Goal: Task Accomplishment & Management: Use online tool/utility

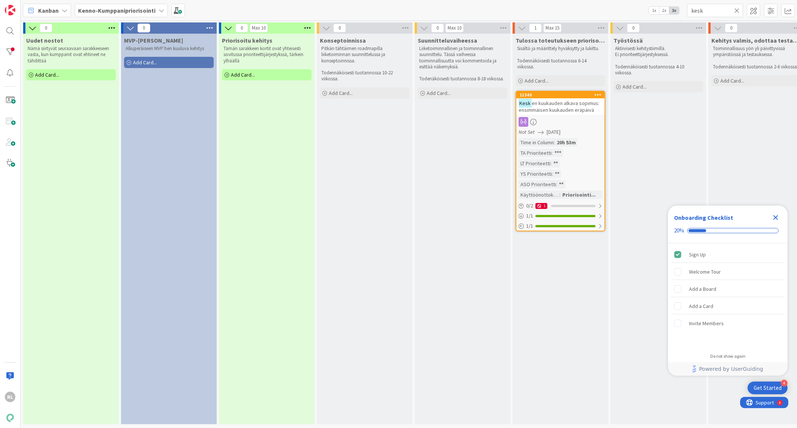
click at [110, 7] on b "Kenno-Kumppanipriorisointi" at bounding box center [116, 10] width 77 height 7
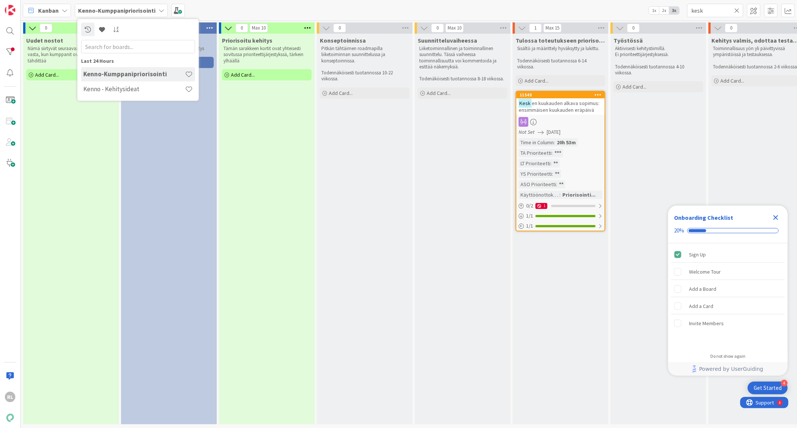
drag, startPoint x: 102, startPoint y: 89, endPoint x: 217, endPoint y: 50, distance: 121.4
click at [102, 88] on h4 "Kenno - Kehitysideat" at bounding box center [134, 88] width 102 height 7
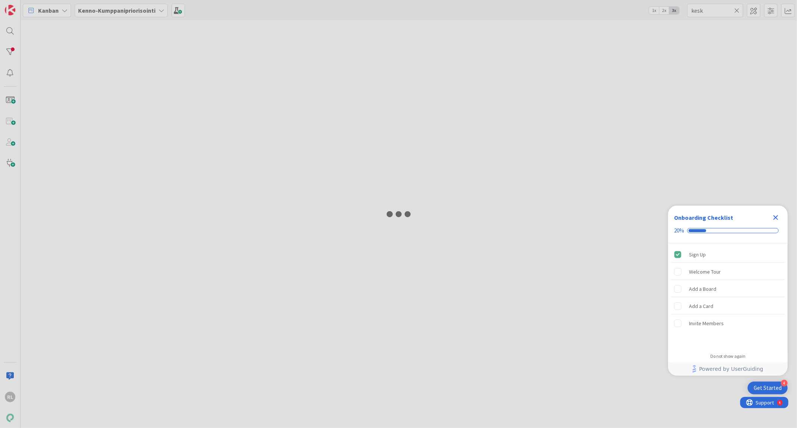
type input "hyvitys"
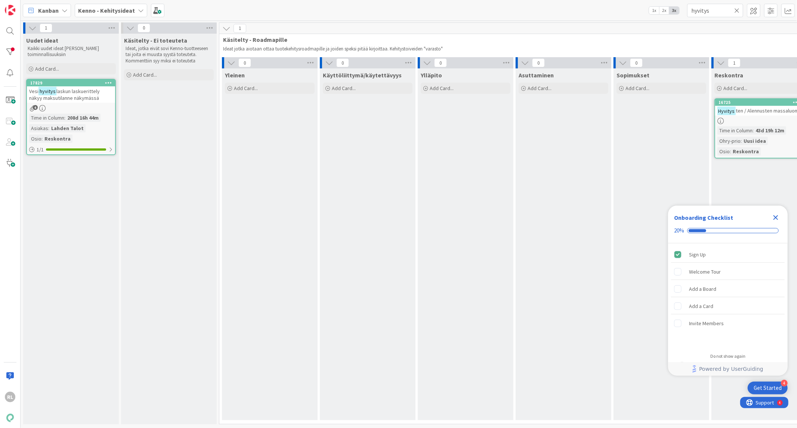
click at [736, 11] on icon at bounding box center [736, 10] width 5 height 7
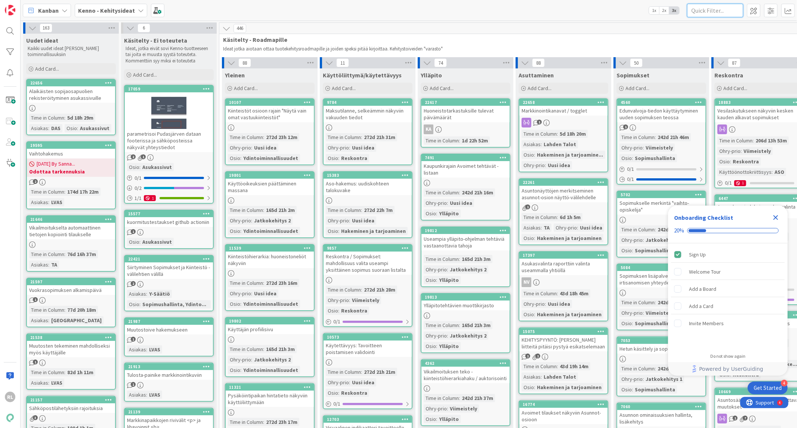
click at [701, 6] on input "text" at bounding box center [715, 10] width 56 height 13
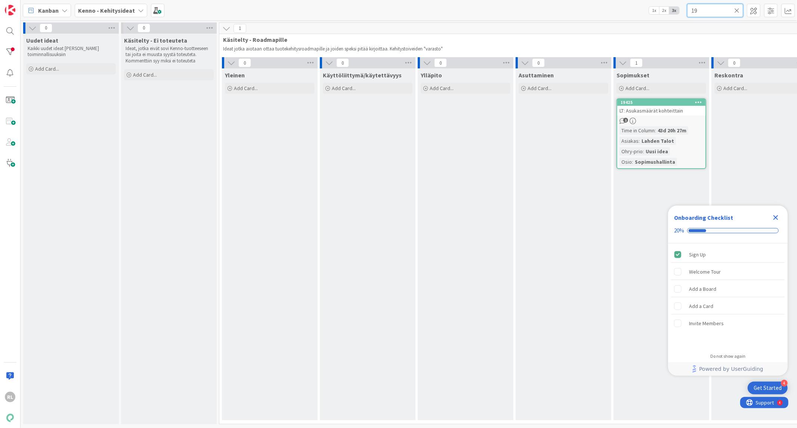
type input "1"
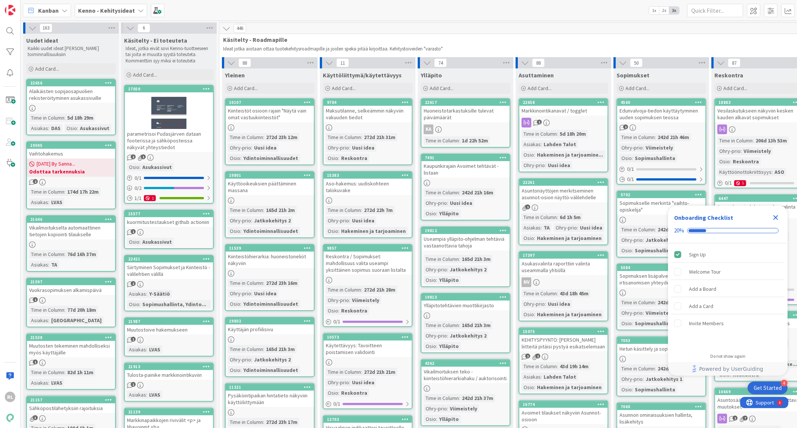
click at [773, 219] on icon "Close Checklist" at bounding box center [775, 217] width 9 height 9
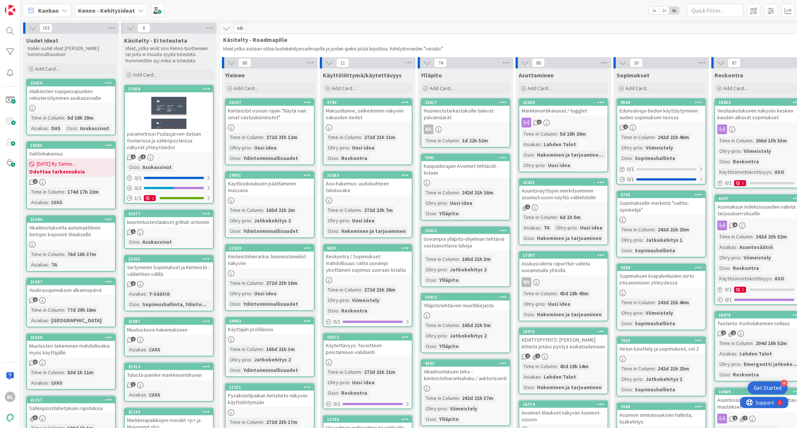
click at [71, 95] on div "Alaikäisten sopijaosapuolien rekisteröityminen asukassivuille" at bounding box center [71, 94] width 88 height 16
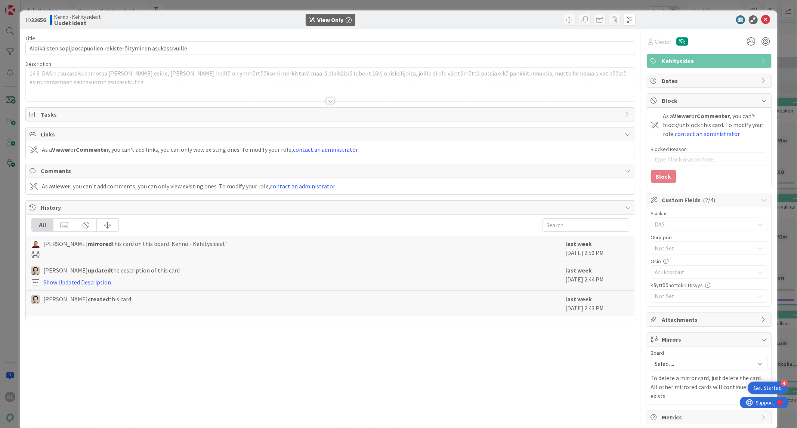
type textarea "x"
drag, startPoint x: 760, startPoint y: 20, endPoint x: 704, endPoint y: 39, distance: 58.7
click at [762, 23] on icon at bounding box center [766, 19] width 9 height 9
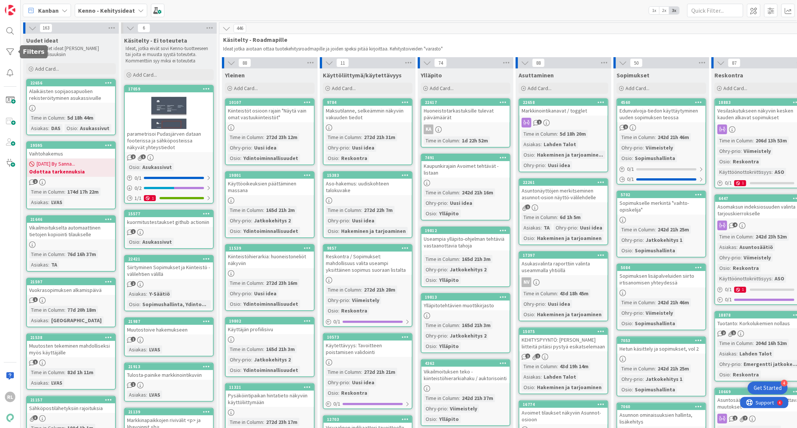
click at [2, 51] on div "RL" at bounding box center [10, 214] width 21 height 428
click at [12, 53] on div at bounding box center [10, 51] width 15 height 15
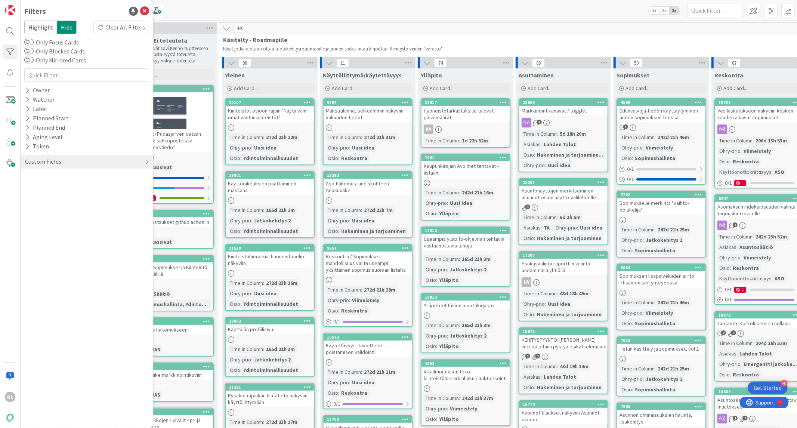
click at [49, 160] on div "Custom Fields" at bounding box center [43, 161] width 38 height 9
click at [38, 197] on button "Osio" at bounding box center [34, 195] width 21 height 9
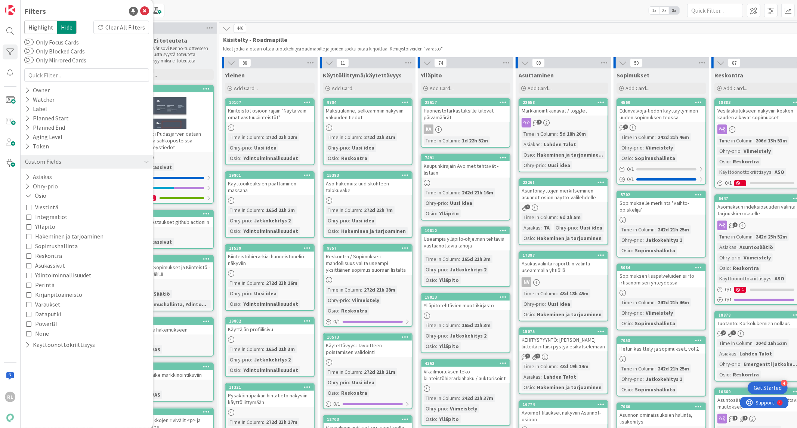
click at [42, 209] on span "Viestintä" at bounding box center [46, 207] width 23 height 10
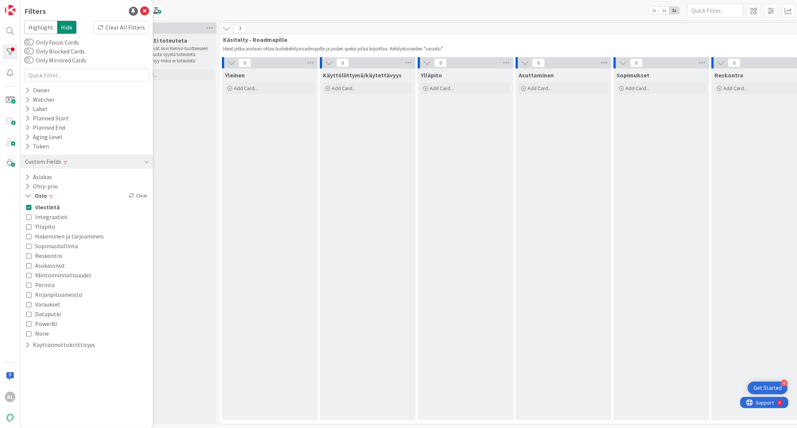
click at [42, 207] on span "Viestintä" at bounding box center [47, 207] width 25 height 10
click at [28, 207] on icon at bounding box center [28, 206] width 5 height 5
click at [27, 204] on icon at bounding box center [28, 206] width 5 height 5
click at [141, 196] on div "[PERSON_NAME] Clear" at bounding box center [87, 195] width 132 height 9
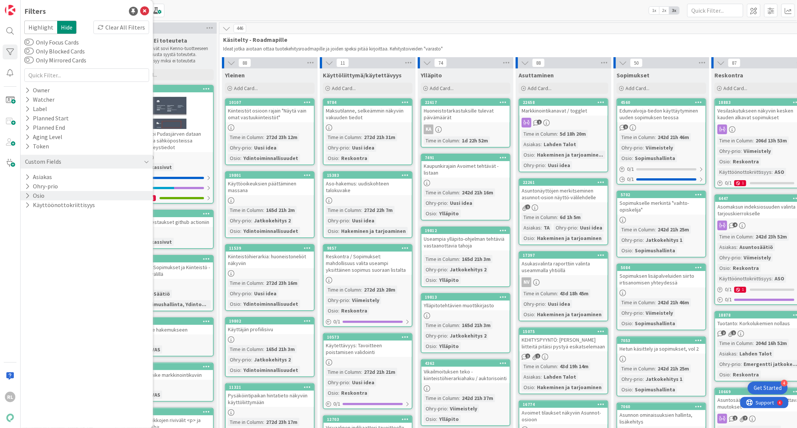
click at [27, 194] on icon at bounding box center [27, 195] width 5 height 6
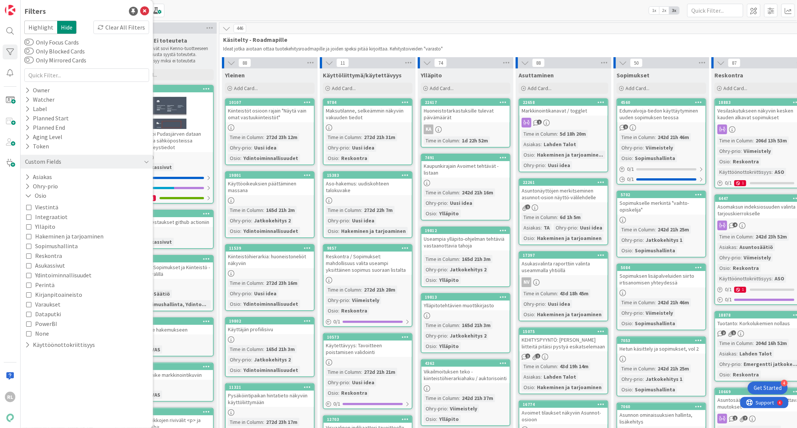
click at [29, 254] on icon at bounding box center [28, 255] width 5 height 5
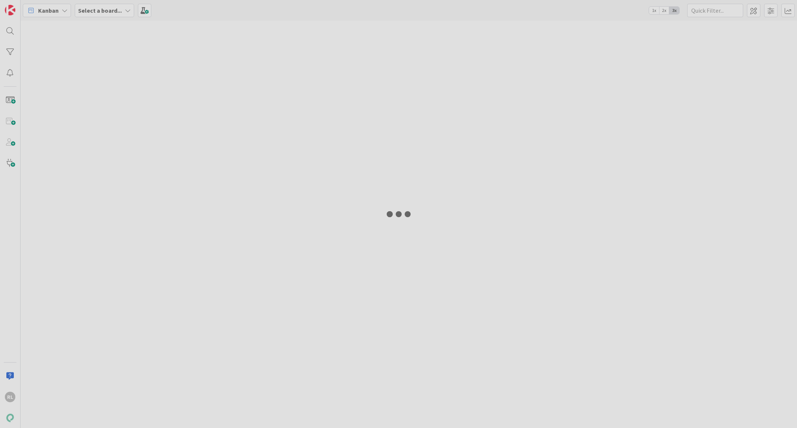
type input "kesk"
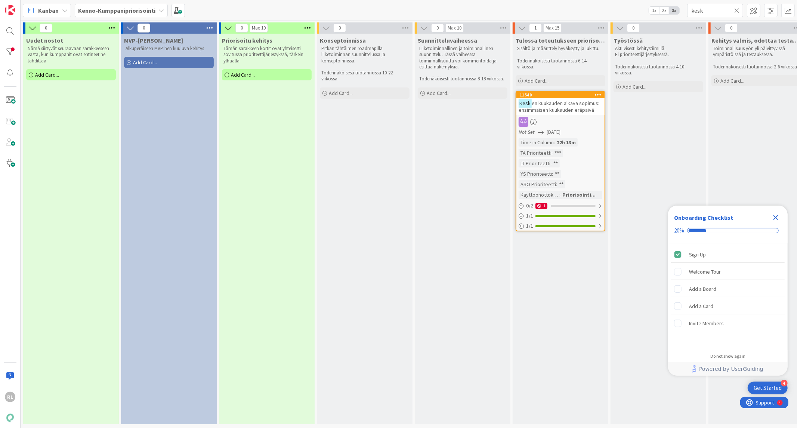
click at [737, 11] on icon at bounding box center [736, 10] width 5 height 7
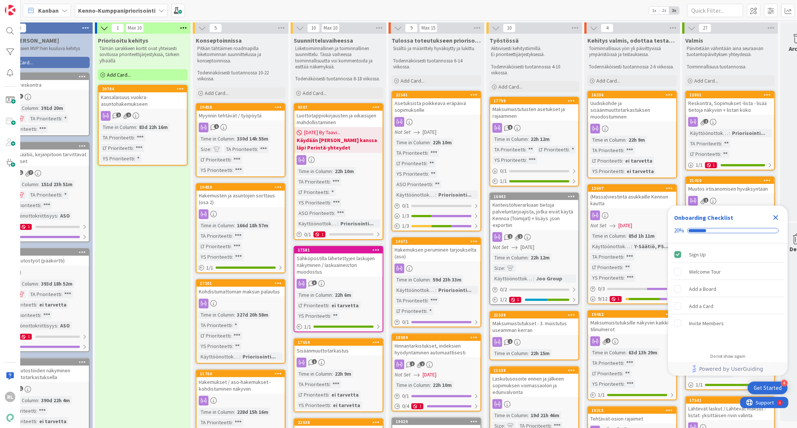
scroll to position [0, 130]
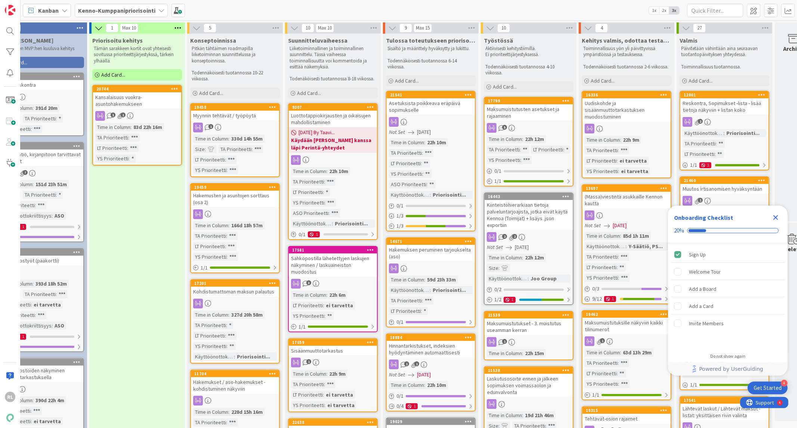
click at [781, 216] on div "Close Checklist" at bounding box center [776, 217] width 12 height 12
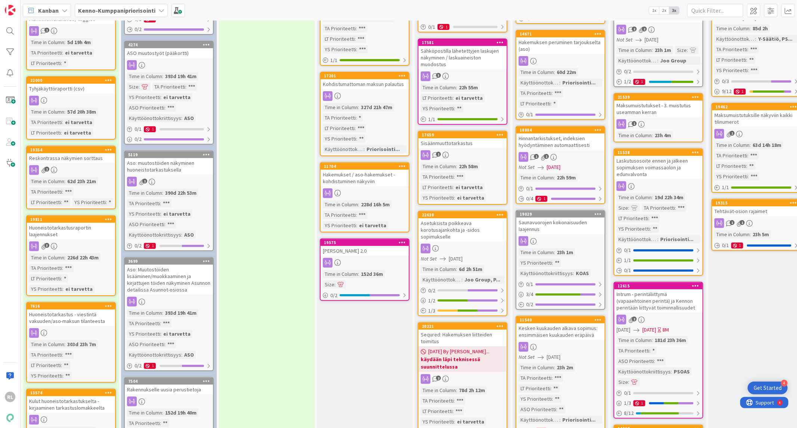
scroll to position [255, 0]
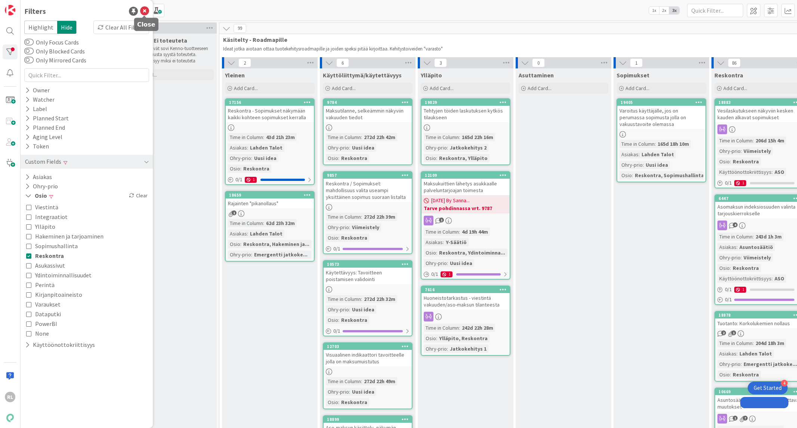
click at [142, 11] on icon at bounding box center [144, 11] width 9 height 9
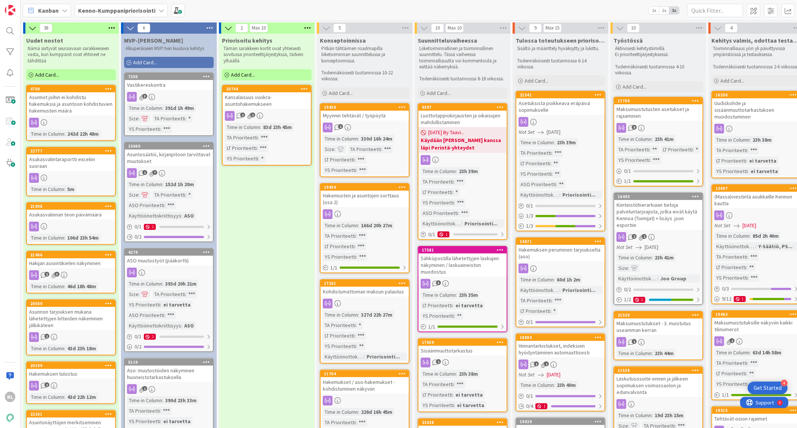
click at [99, 100] on div "Asunnot joihin ei kohdistu hakemuksia ja asuntoon kohdistuvien hakemusten määrä" at bounding box center [71, 103] width 88 height 23
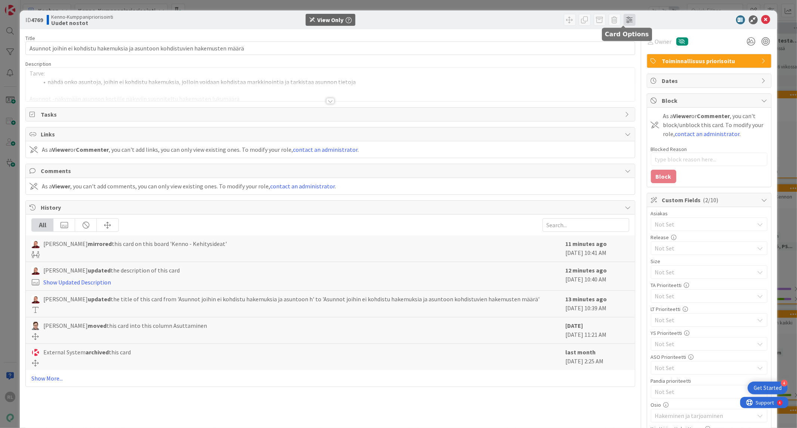
click at [624, 18] on span at bounding box center [630, 20] width 12 height 12
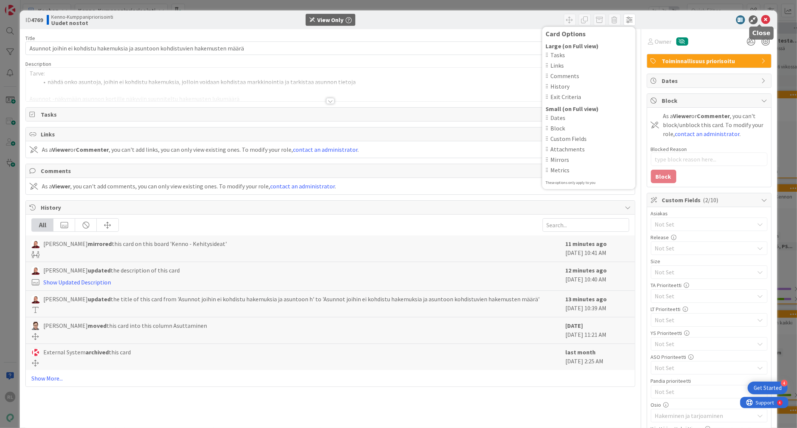
click at [762, 16] on icon at bounding box center [766, 19] width 9 height 9
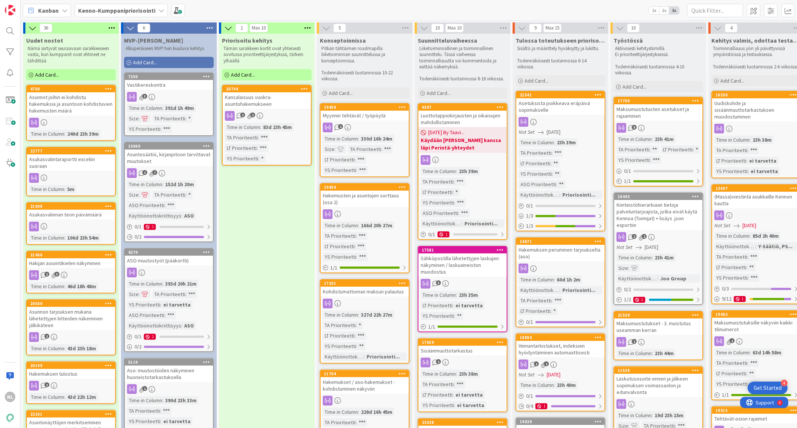
click at [378, 117] on div "Myynnin tehtävät / työpöytä" at bounding box center [365, 116] width 88 height 10
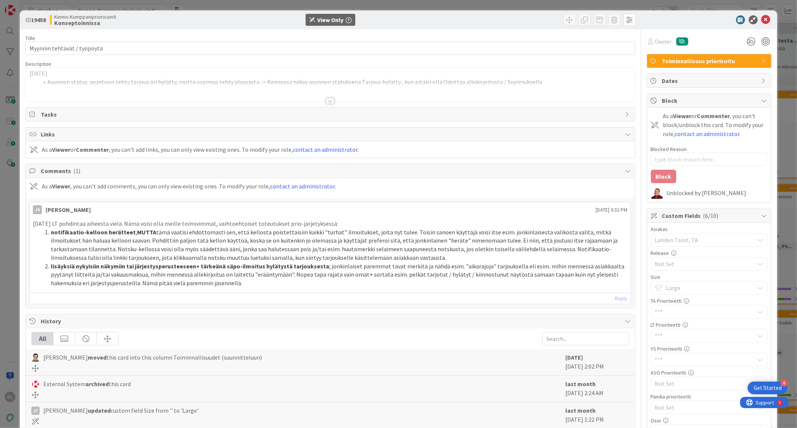
click at [326, 95] on div at bounding box center [330, 91] width 609 height 19
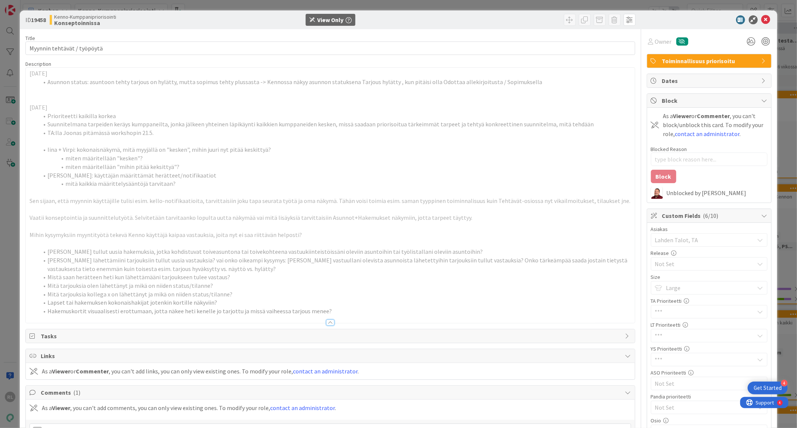
type textarea "x"
